Goal: Leave review/rating: Leave review/rating

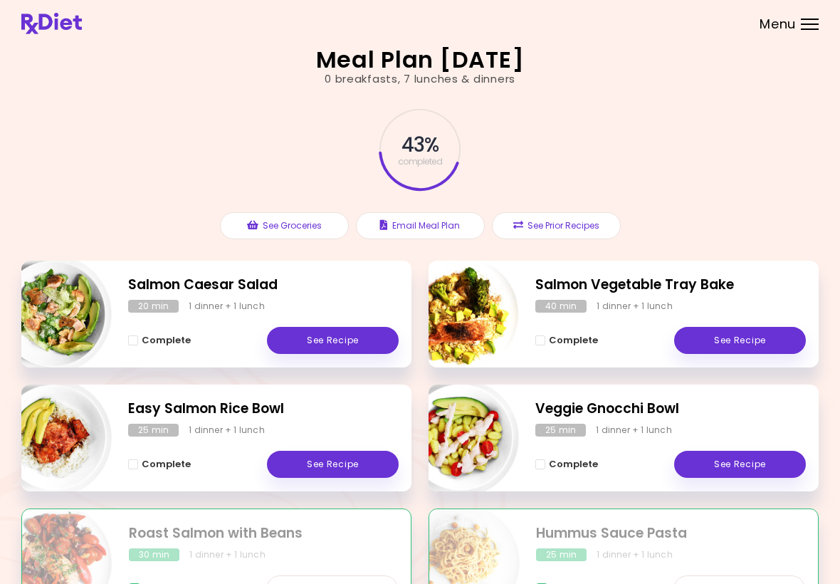
click at [583, 342] on link "See Recipe" at bounding box center [740, 340] width 132 height 27
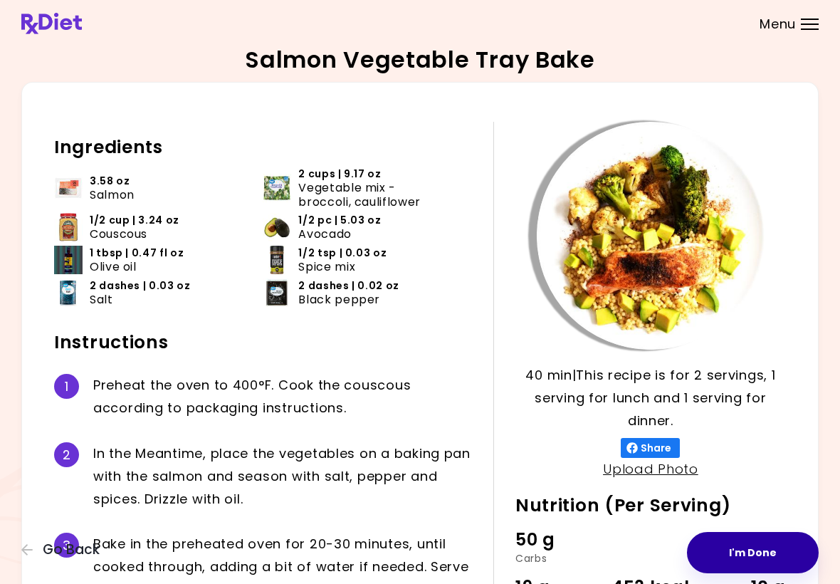
click at [583, 549] on button "I'm Done" at bounding box center [753, 552] width 132 height 41
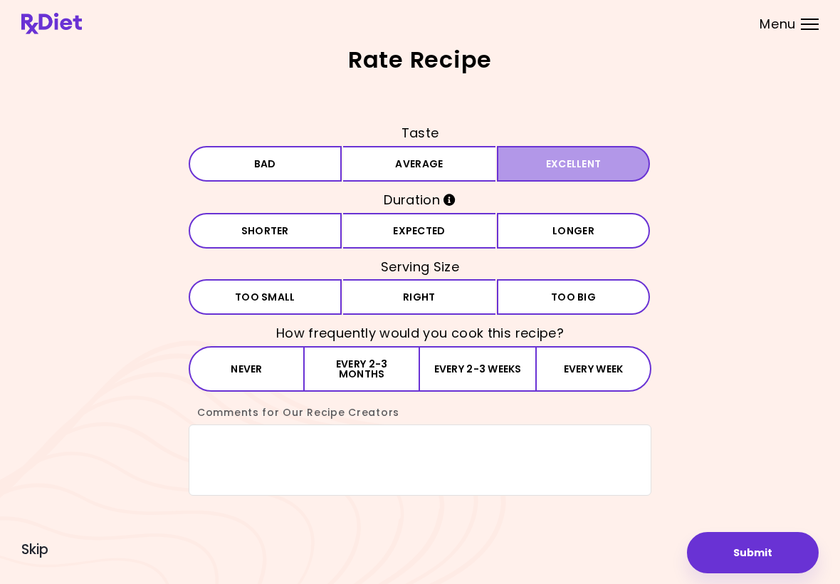
click at [563, 171] on button "Excellent" at bounding box center [573, 164] width 153 height 36
click at [455, 231] on button "Expected" at bounding box center [419, 231] width 153 height 36
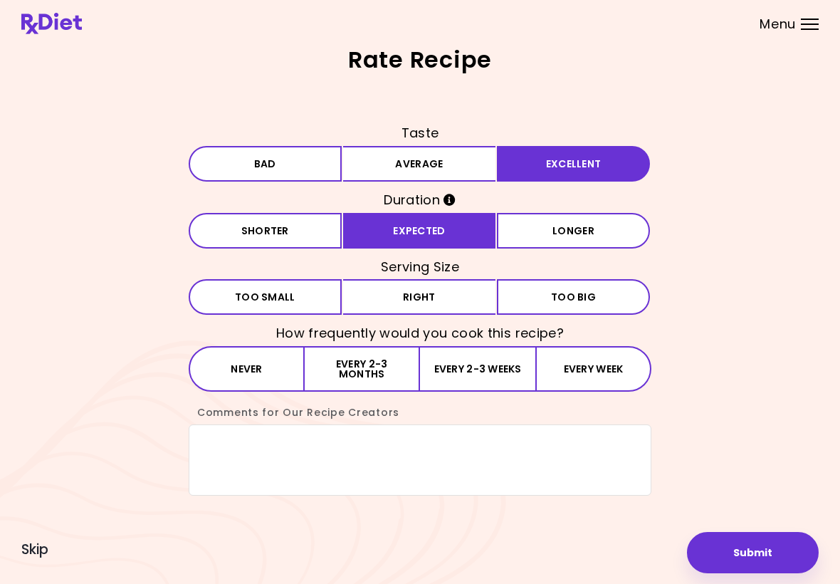
click at [443, 300] on button "Right" at bounding box center [419, 297] width 153 height 36
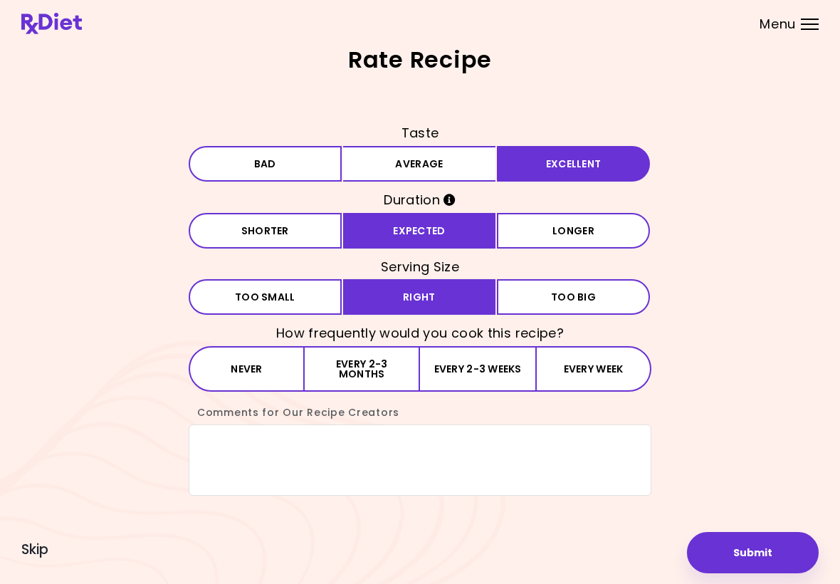
click at [460, 366] on button "Every 2-3 weeks" at bounding box center [477, 369] width 115 height 46
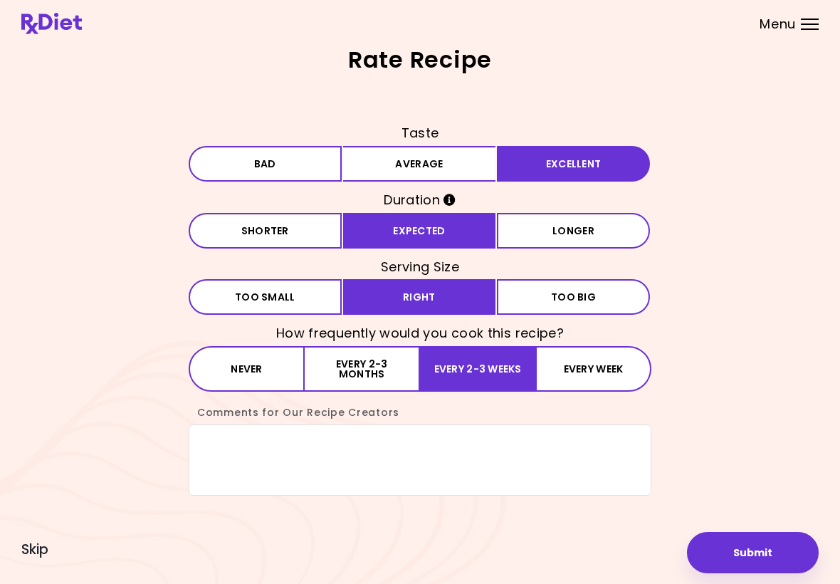
click at [583, 555] on button "Submit" at bounding box center [753, 552] width 132 height 41
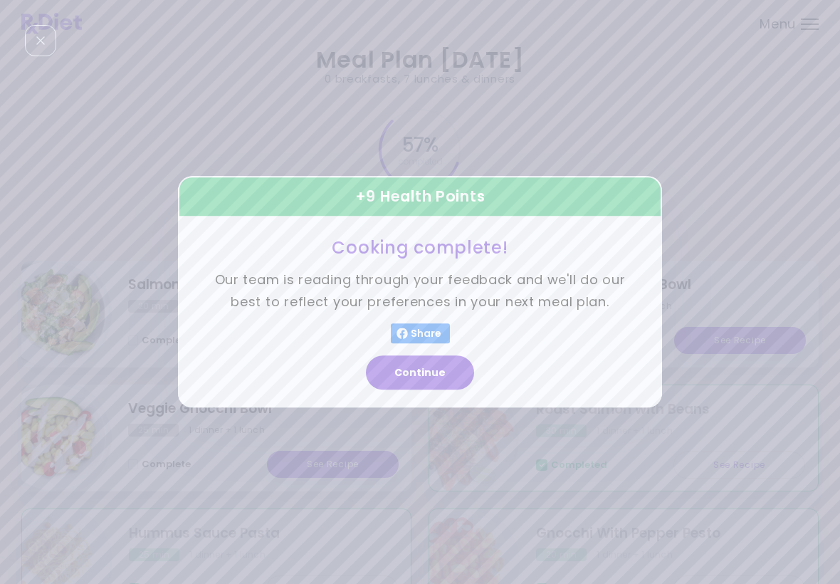
click at [435, 382] on button "Continue" at bounding box center [420, 373] width 108 height 34
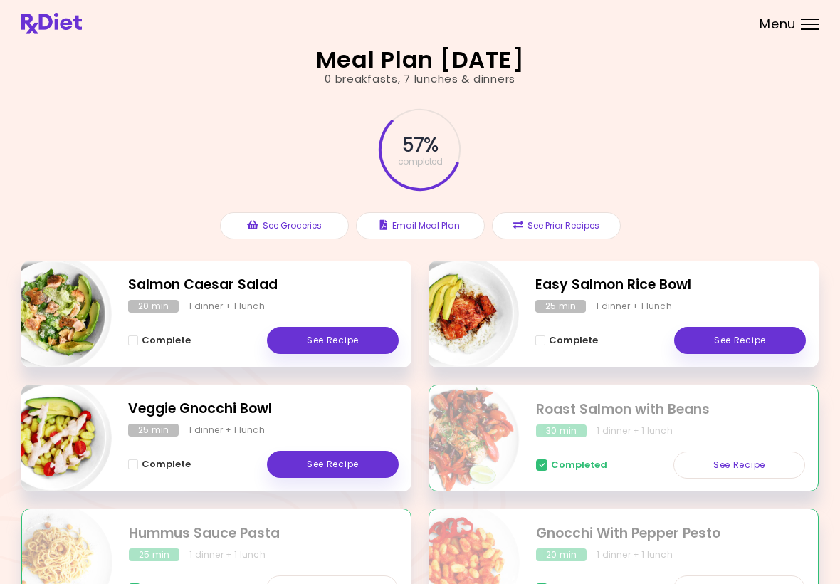
click at [583, 0] on header at bounding box center [420, 23] width 840 height 47
